Goal: Transaction & Acquisition: Subscribe to service/newsletter

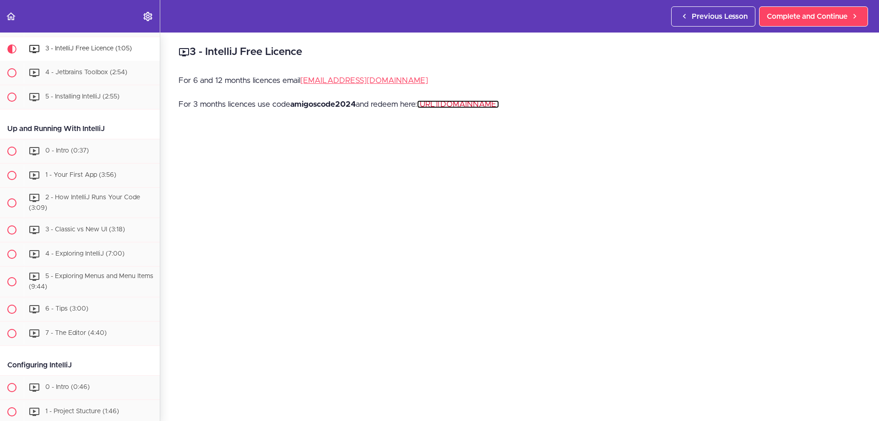
click at [482, 103] on link "[URL][DOMAIN_NAME]" at bounding box center [458, 104] width 82 height 8
click at [340, 105] on strong "amigoscode2024" at bounding box center [322, 104] width 65 height 8
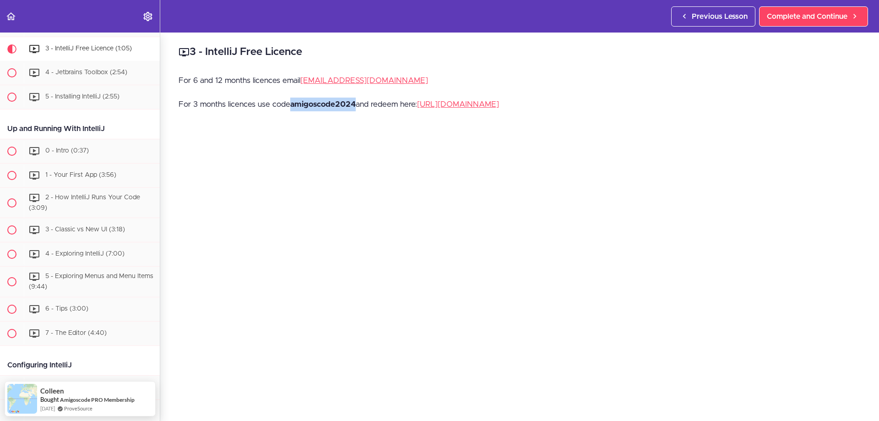
click at [340, 105] on strong "amigoscode2024" at bounding box center [322, 104] width 65 height 8
copy strong "amigoscode2024"
drag, startPoint x: 289, startPoint y: 105, endPoint x: 157, endPoint y: 116, distance: 131.8
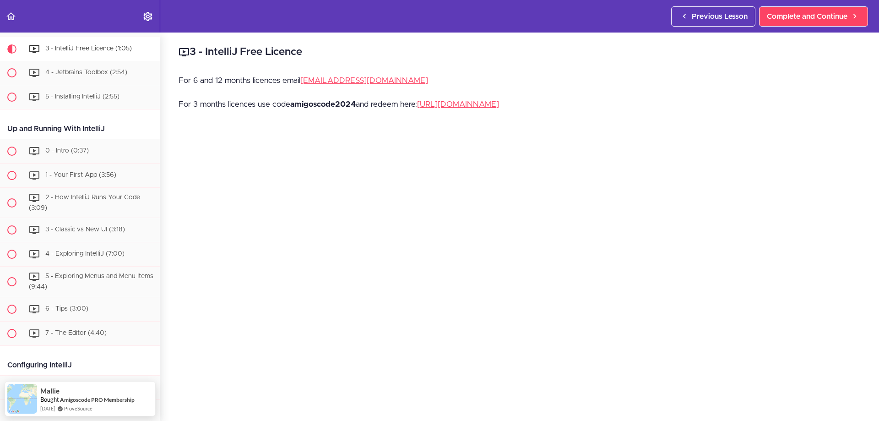
click at [157, 116] on section "IntelliJ IDEA Developer Guide Course Overview 1 - Course Overview (2:36) 2 - Co…" at bounding box center [439, 226] width 879 height 388
click at [215, 104] on p "For 3 months licences use code amigoscode2024 and redeem here: https://www.jetb…" at bounding box center [519, 104] width 682 height 14
drag, startPoint x: 288, startPoint y: 103, endPoint x: 178, endPoint y: 103, distance: 110.3
click at [178, 103] on div "3 - IntelliJ Free Licence For 6 and 12 months licences email hello@amigoscode.c…" at bounding box center [519, 226] width 718 height 388
copy p "For 3 months licences use code"
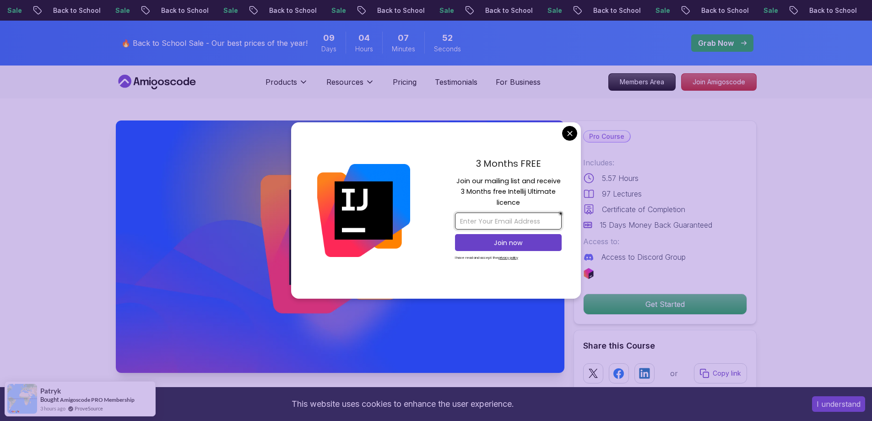
click at [496, 220] on input "email" at bounding box center [508, 220] width 107 height 17
type input "angesoleilkamenan@gmail.com"
click at [529, 241] on p "Join now" at bounding box center [508, 242] width 86 height 9
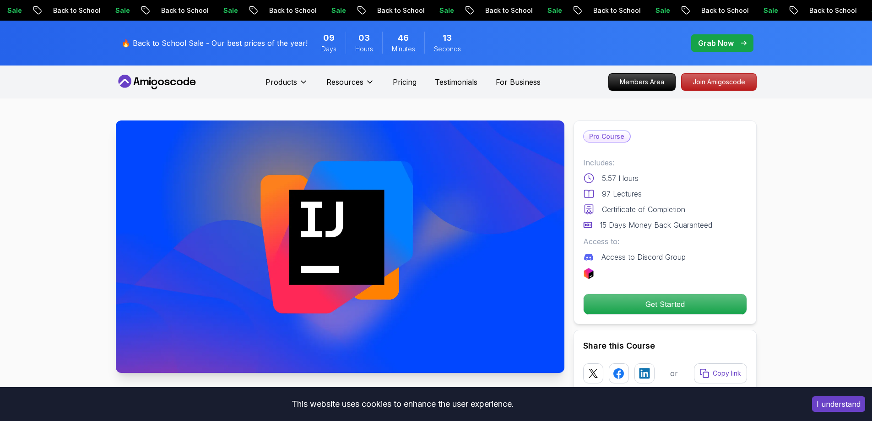
click at [676, 12] on p "Back to School" at bounding box center [652, 10] width 62 height 9
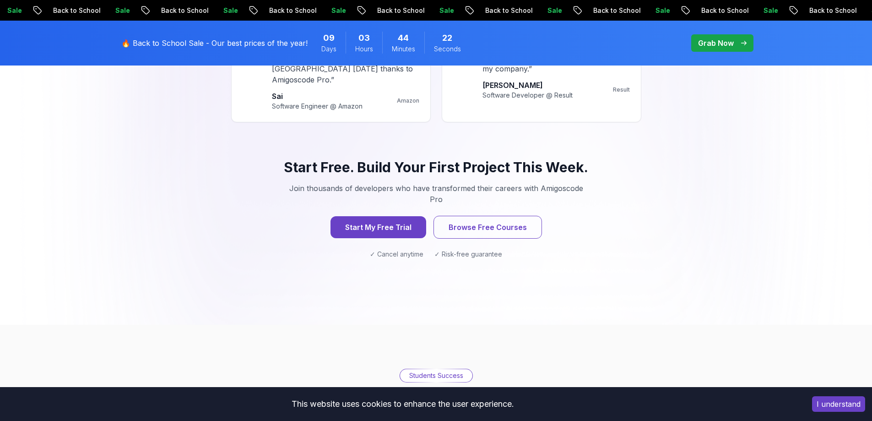
scroll to position [922, 0]
click at [392, 216] on button "Start My Free Trial" at bounding box center [378, 227] width 100 height 23
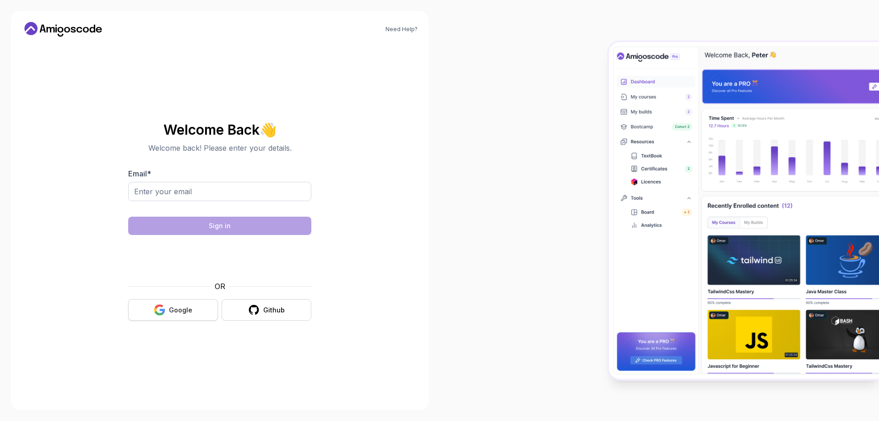
click at [167, 308] on button "Google" at bounding box center [173, 310] width 90 height 22
